Goal: Information Seeking & Learning: Learn about a topic

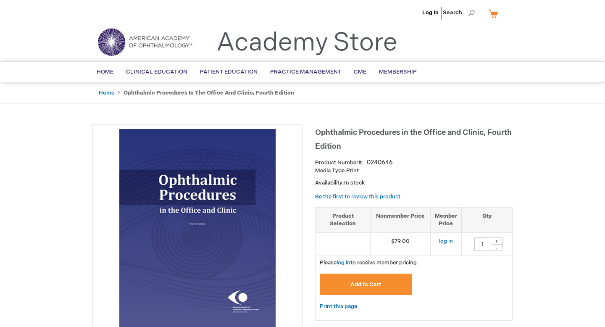
click at [353, 131] on span "Ophthalmic Procedures in the Office and Clinic, Fourth Edition" at bounding box center [413, 139] width 197 height 23
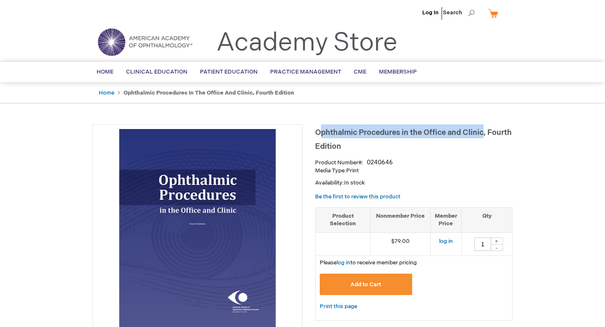
drag, startPoint x: 319, startPoint y: 131, endPoint x: 483, endPoint y: 131, distance: 164.2
click at [483, 131] on span "Ophthalmic Procedures in the Office and Clinic, Fourth Edition" at bounding box center [413, 139] width 197 height 23
copy span "phthalmic Procedures in the Office and Clinic"
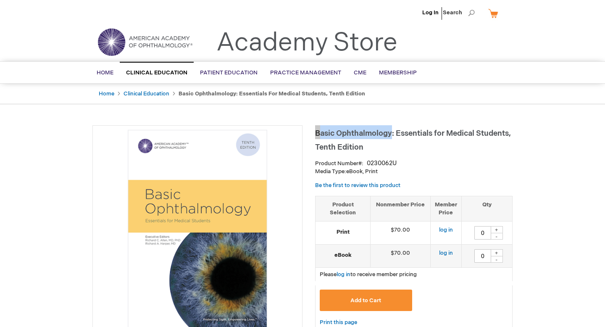
drag, startPoint x: 316, startPoint y: 135, endPoint x: 393, endPoint y: 135, distance: 76.4
click at [393, 136] on span "Basic Ophthalmology: Essentials for Medical Students, Tenth Edition" at bounding box center [413, 140] width 196 height 23
copy span "Basic Ophthalmology"
click at [391, 128] on h1 "Basic Ophthalmology: Essentials for Medical Students, Tenth Edition" at bounding box center [413, 139] width 197 height 28
click at [399, 131] on span "Basic Ophthalmology: Essentials for Medical Students, Tenth Edition" at bounding box center [413, 140] width 196 height 23
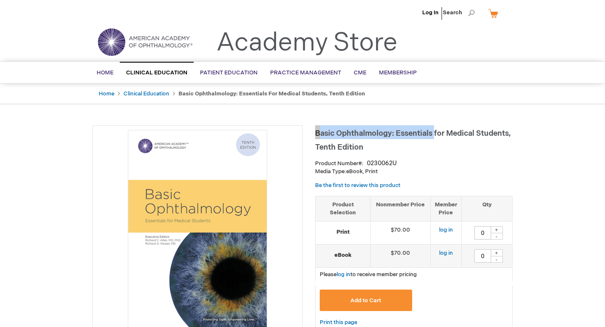
drag, startPoint x: 317, startPoint y: 133, endPoint x: 435, endPoint y: 137, distance: 118.1
click at [435, 137] on span "Basic Ophthalmology: Essentials for Medical Students, Tenth Edition" at bounding box center [413, 140] width 196 height 23
copy span "Basic Ophthalmology: Essentials"
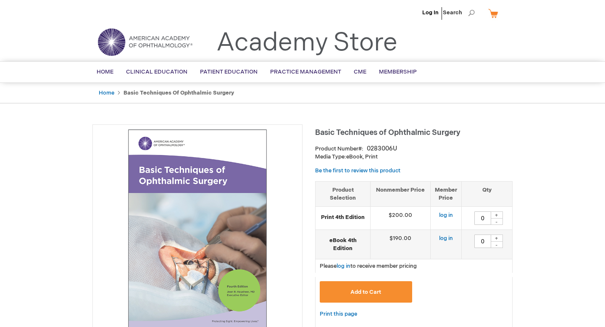
drag, startPoint x: 314, startPoint y: 132, endPoint x: 440, endPoint y: 123, distance: 126.3
drag, startPoint x: 459, startPoint y: 128, endPoint x: 316, endPoint y: 127, distance: 143.2
click at [316, 127] on h1 "Basic Techniques of Ophthalmic Surgery" at bounding box center [413, 131] width 197 height 14
copy span "Basic Techniques of Ophthalmic Surgery"
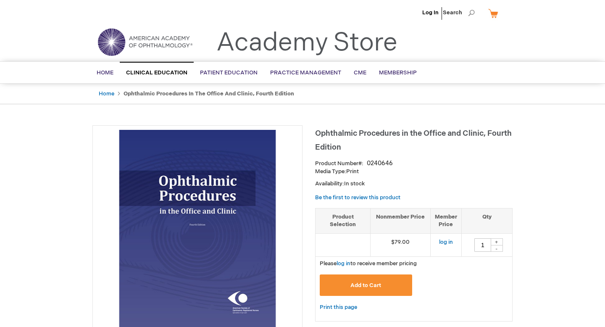
type input "1"
drag, startPoint x: 315, startPoint y: 130, endPoint x: 400, endPoint y: 134, distance: 84.9
click at [400, 134] on span "Ophthalmic Procedures in the Office and Clinic, Fourth Edition" at bounding box center [413, 140] width 197 height 23
copy span "Ophthalmic Procedures"
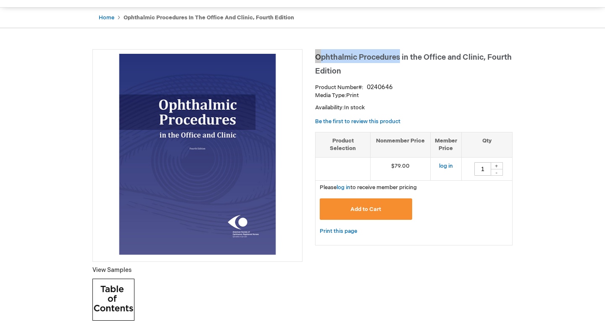
scroll to position [45, 0]
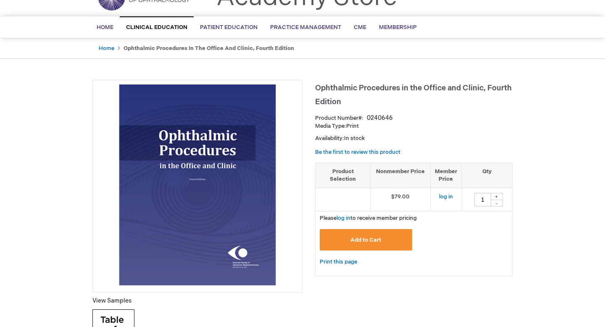
click at [324, 96] on h1 "Ophthalmic Procedures in the Office and Clinic, Fourth Edition" at bounding box center [413, 94] width 197 height 28
drag, startPoint x: 314, startPoint y: 85, endPoint x: 462, endPoint y: 78, distance: 148.0
click at [462, 78] on main "Ophthalmic Procedures in the Office and Clinic, Fourth Edition Product Number 0…" at bounding box center [302, 307] width 433 height 473
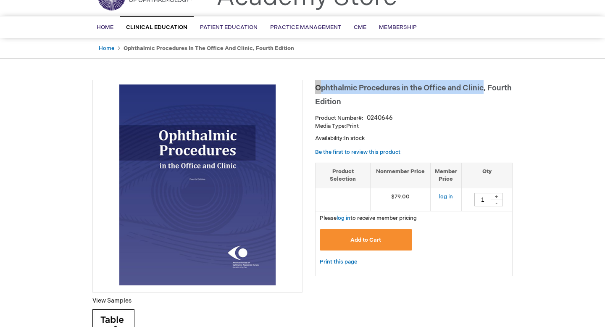
drag, startPoint x: 485, startPoint y: 89, endPoint x: 317, endPoint y: 84, distance: 168.1
click at [317, 84] on span "Ophthalmic Procedures in the Office and Clinic, Fourth Edition" at bounding box center [413, 95] width 197 height 23
copy span "Ophthalmic Procedures in the Office and Clinic"
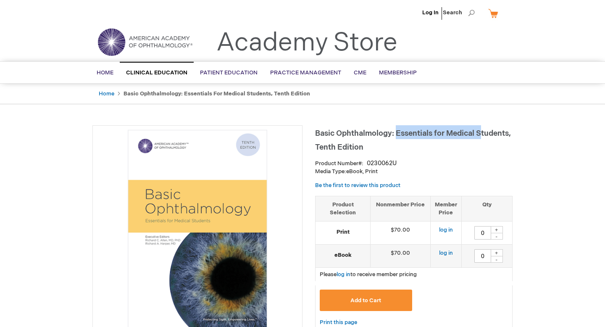
drag, startPoint x: 396, startPoint y: 131, endPoint x: 476, endPoint y: 128, distance: 79.4
click at [477, 128] on h1 "Basic Ophthalmology: Essentials for Medical Students, Tenth Edition" at bounding box center [413, 139] width 197 height 28
click at [363, 142] on h1 "Basic Ophthalmology: Essentials for Medical Students, Tenth Edition" at bounding box center [413, 139] width 197 height 28
drag, startPoint x: 316, startPoint y: 134, endPoint x: 511, endPoint y: 133, distance: 194.9
click at [511, 133] on span "Basic Ophthalmology: Essentials for Medical Students, Tenth Edition" at bounding box center [413, 140] width 196 height 23
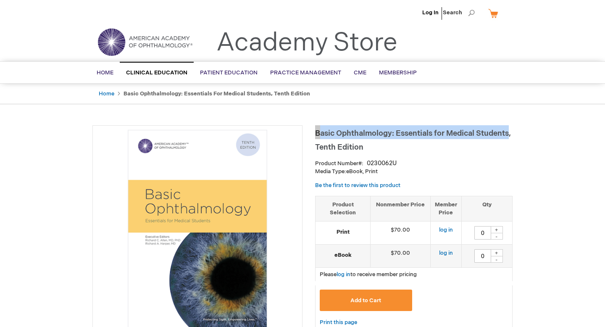
copy span "Basic Ophthalmology: Essentials for Medical Students"
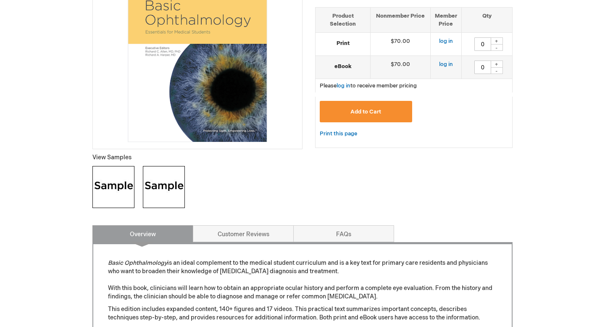
scroll to position [184, 0]
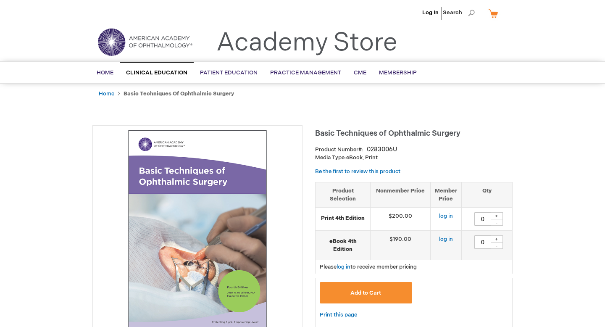
type input "0"
click at [326, 133] on span "Basic Techniques of Ophthalmic Surgery" at bounding box center [387, 133] width 145 height 9
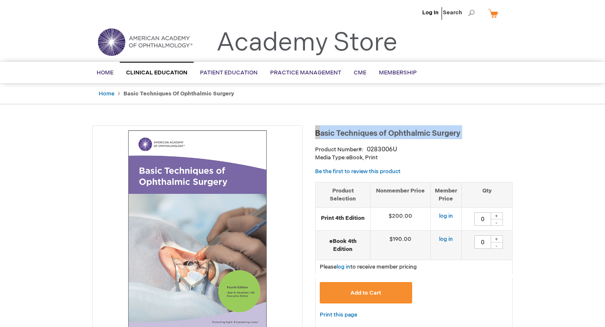
click at [326, 133] on span "Basic Techniques of Ophthalmic Surgery" at bounding box center [387, 133] width 145 height 9
copy div "Basic Techniques of Ophthalmic Surgery"
